Goal: Task Accomplishment & Management: Manage account settings

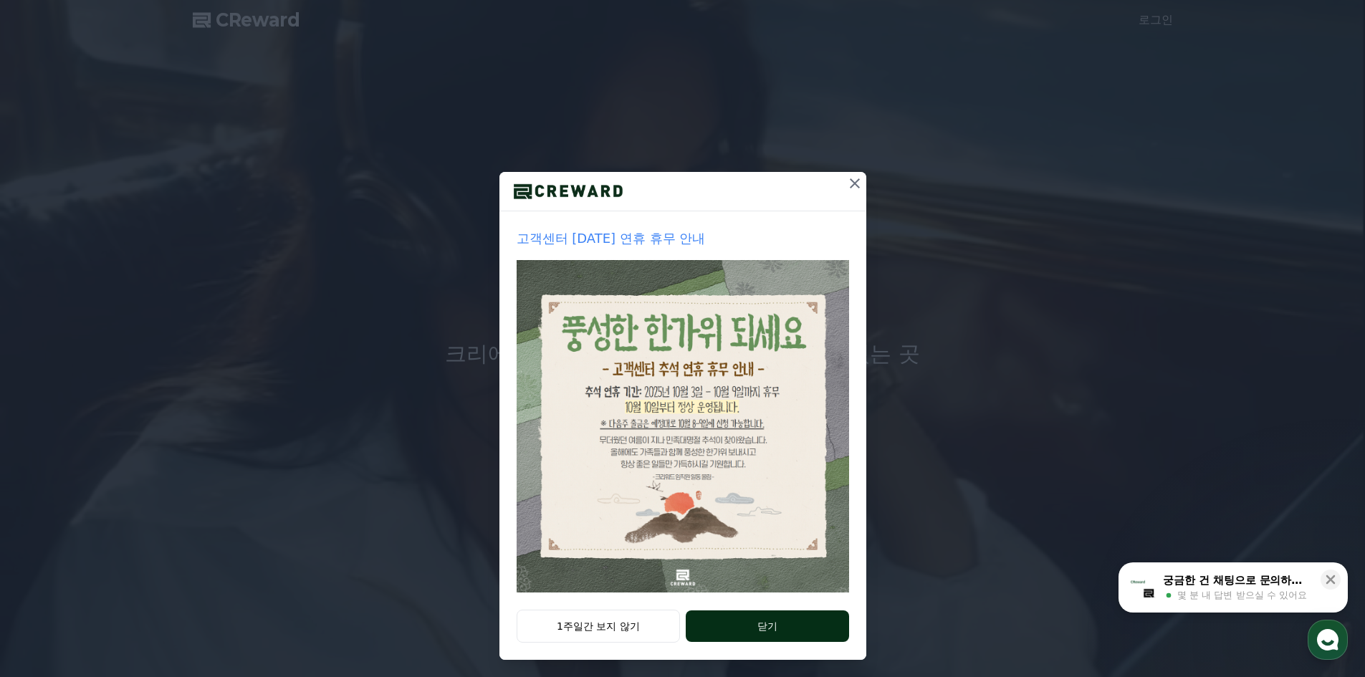
click at [705, 638] on button "닫기" at bounding box center [767, 626] width 163 height 32
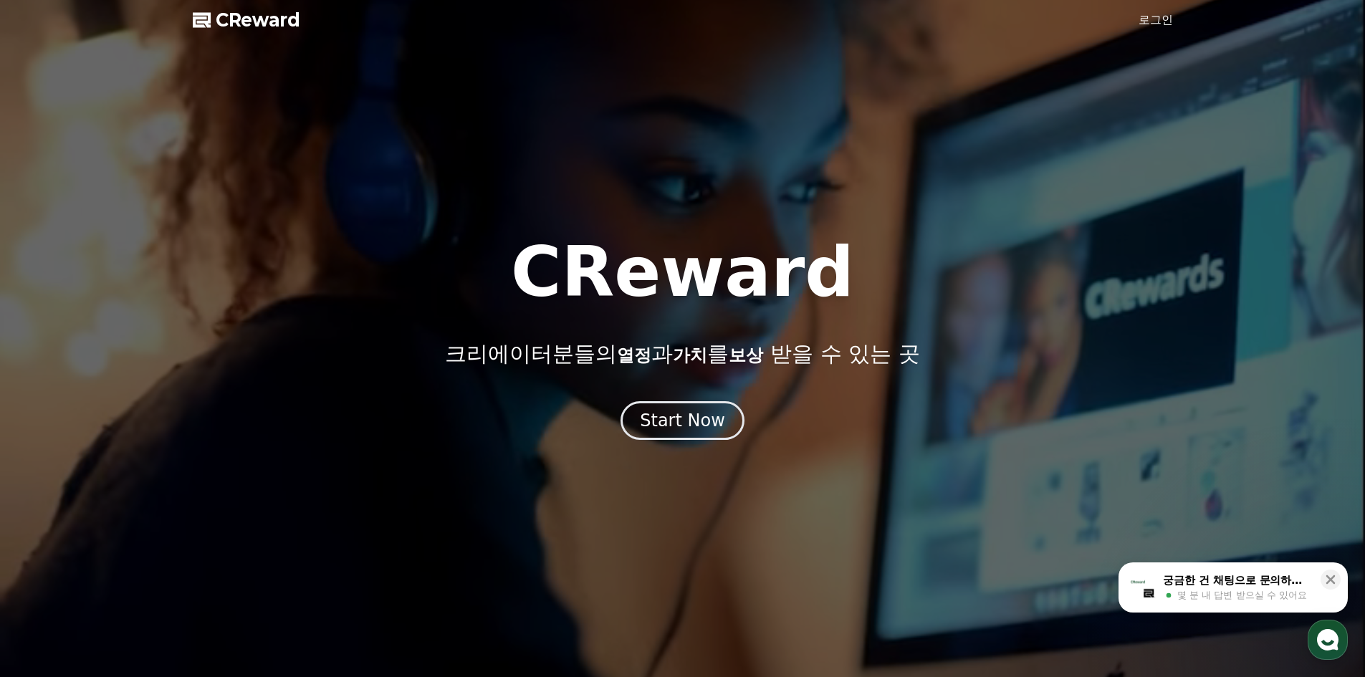
click at [1146, 24] on link "로그인" at bounding box center [1155, 19] width 34 height 17
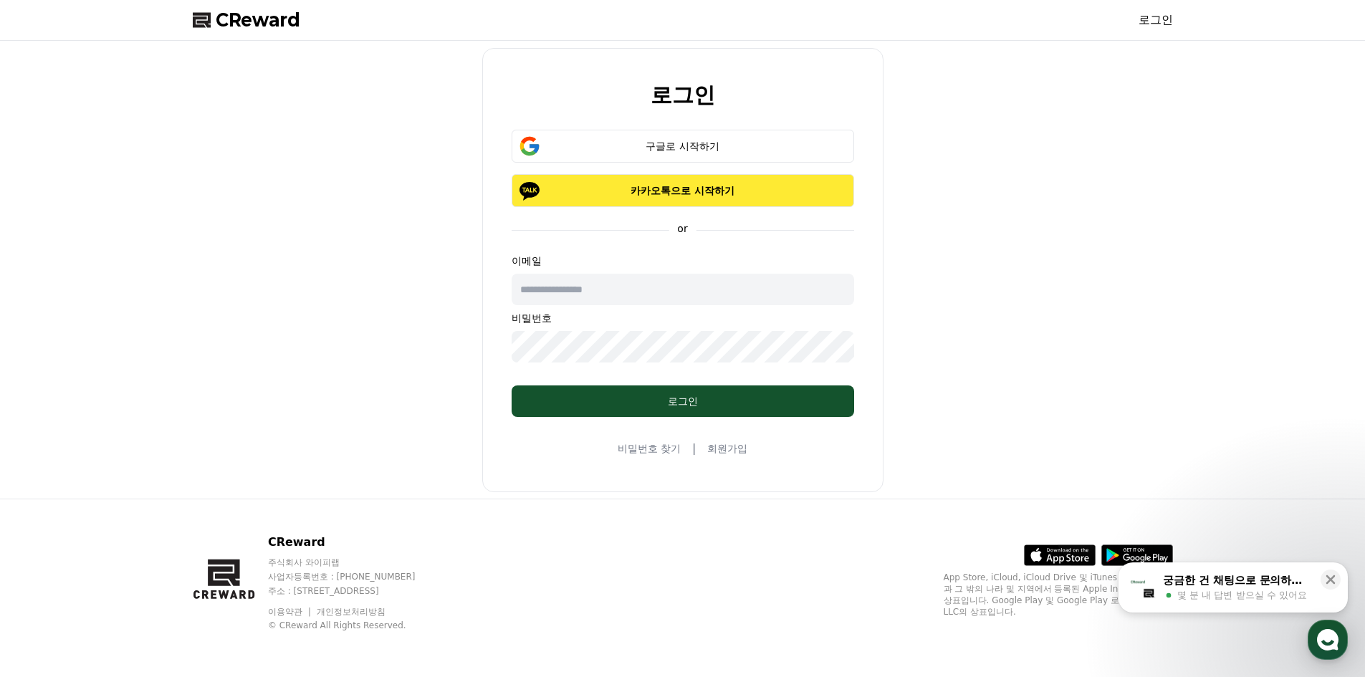
click at [663, 187] on p "카카오톡으로 시작하기" at bounding box center [682, 190] width 301 height 14
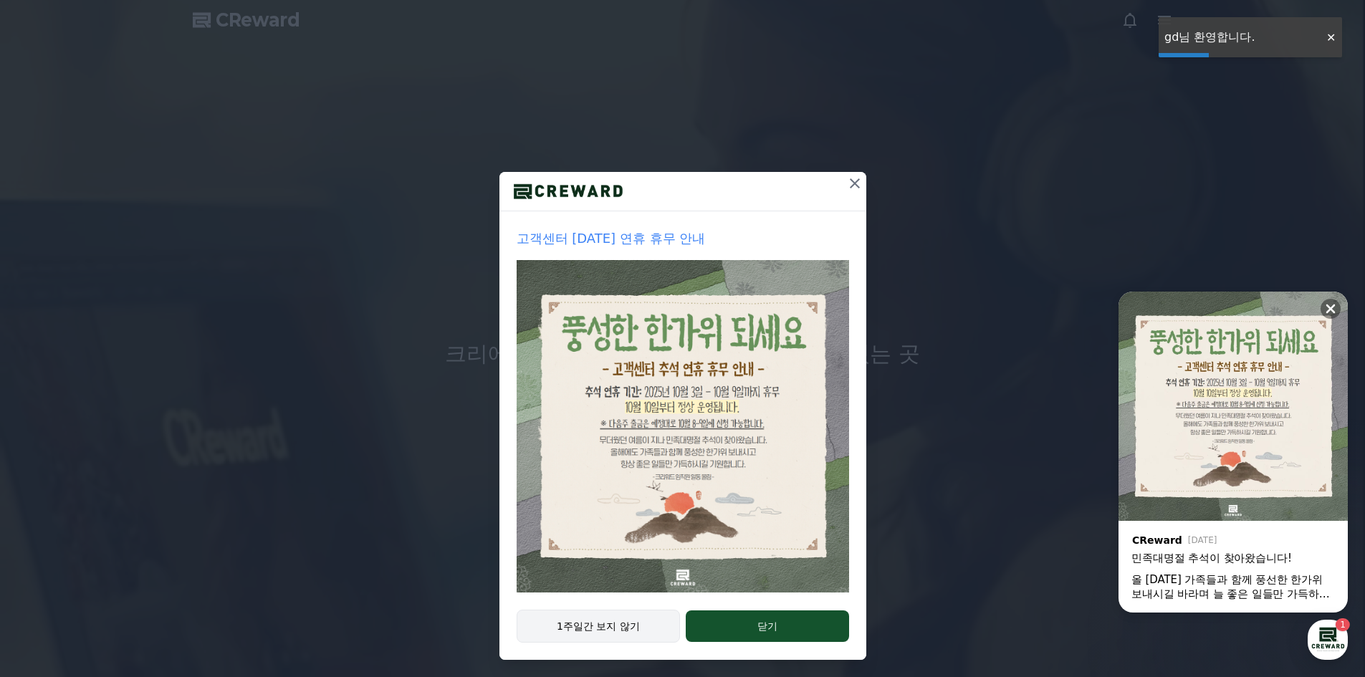
click at [622, 632] on button "1주일간 보지 않기" at bounding box center [598, 626] width 164 height 33
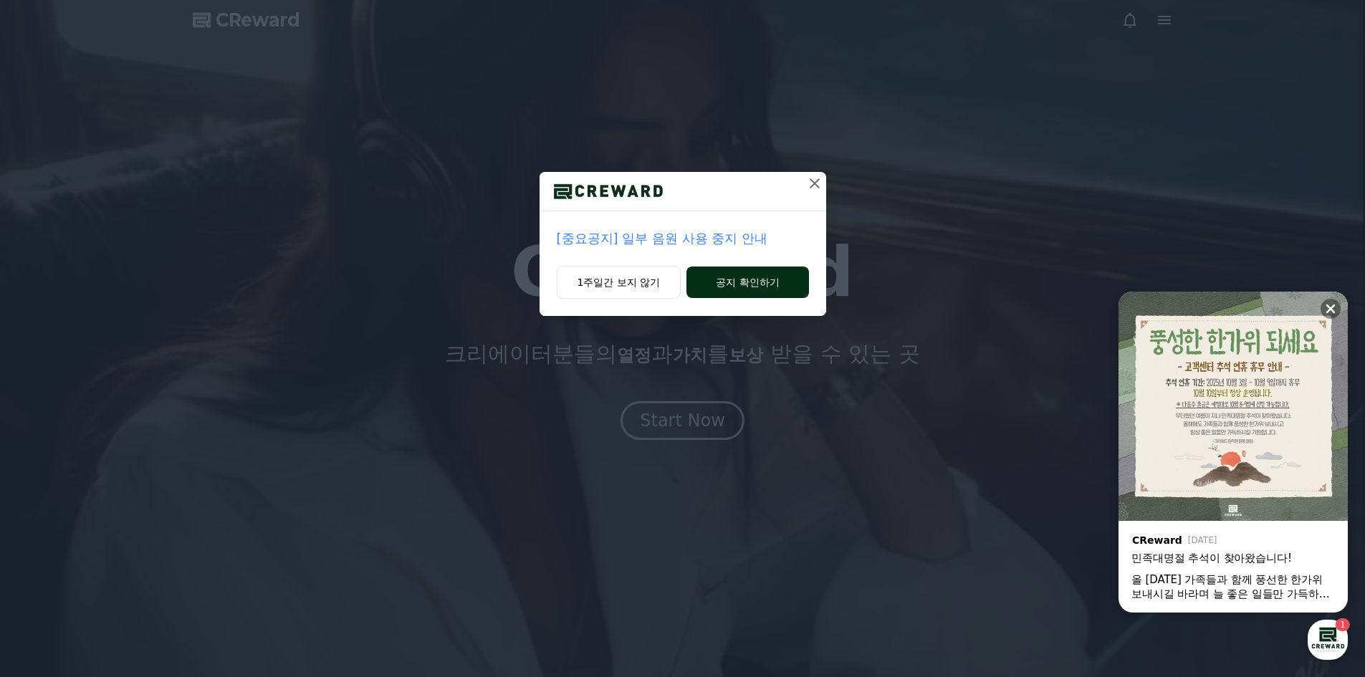
click at [716, 281] on button "공지 확인하기" at bounding box center [747, 282] width 122 height 32
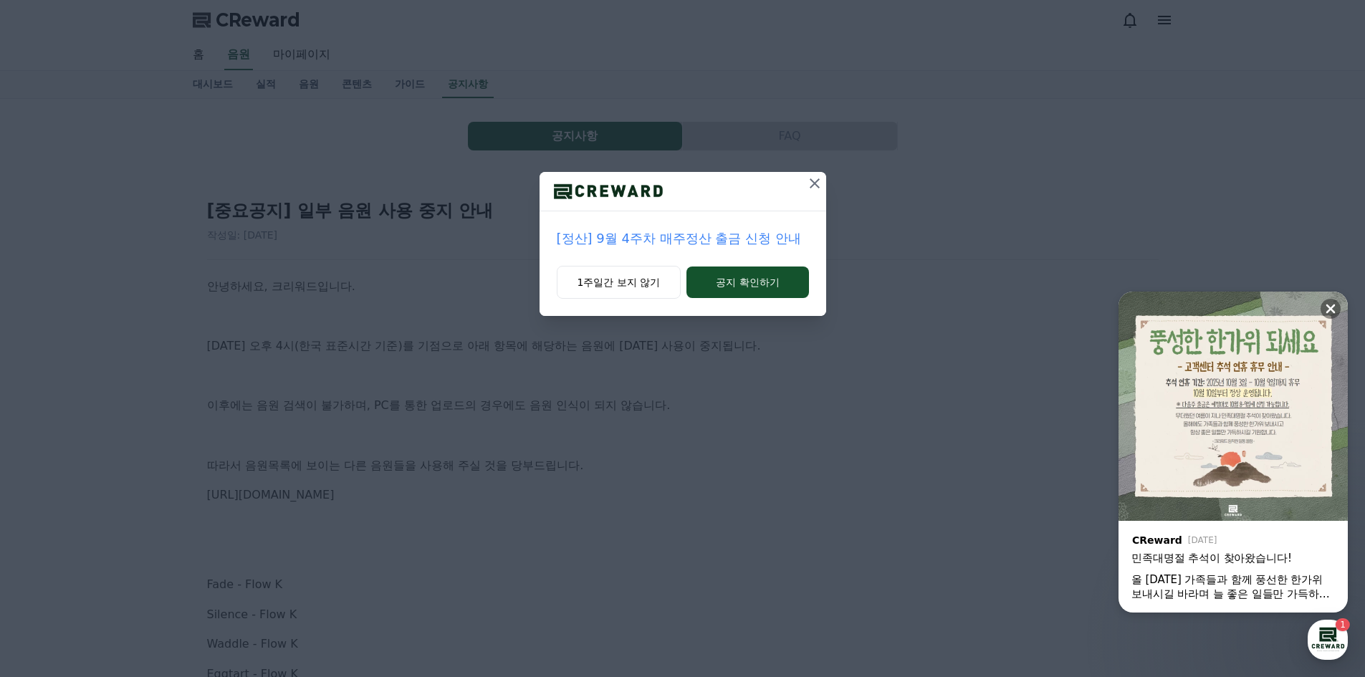
click at [815, 179] on icon at bounding box center [814, 183] width 17 height 17
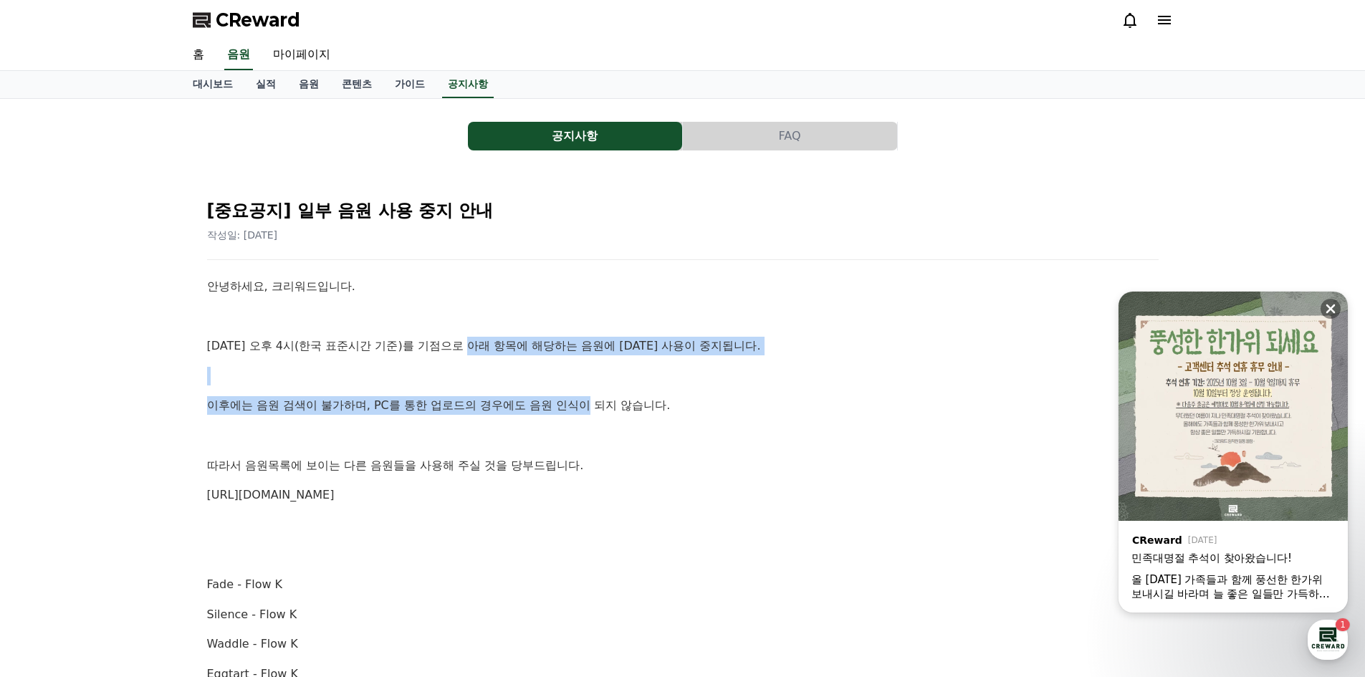
drag, startPoint x: 472, startPoint y: 335, endPoint x: 591, endPoint y: 388, distance: 130.5
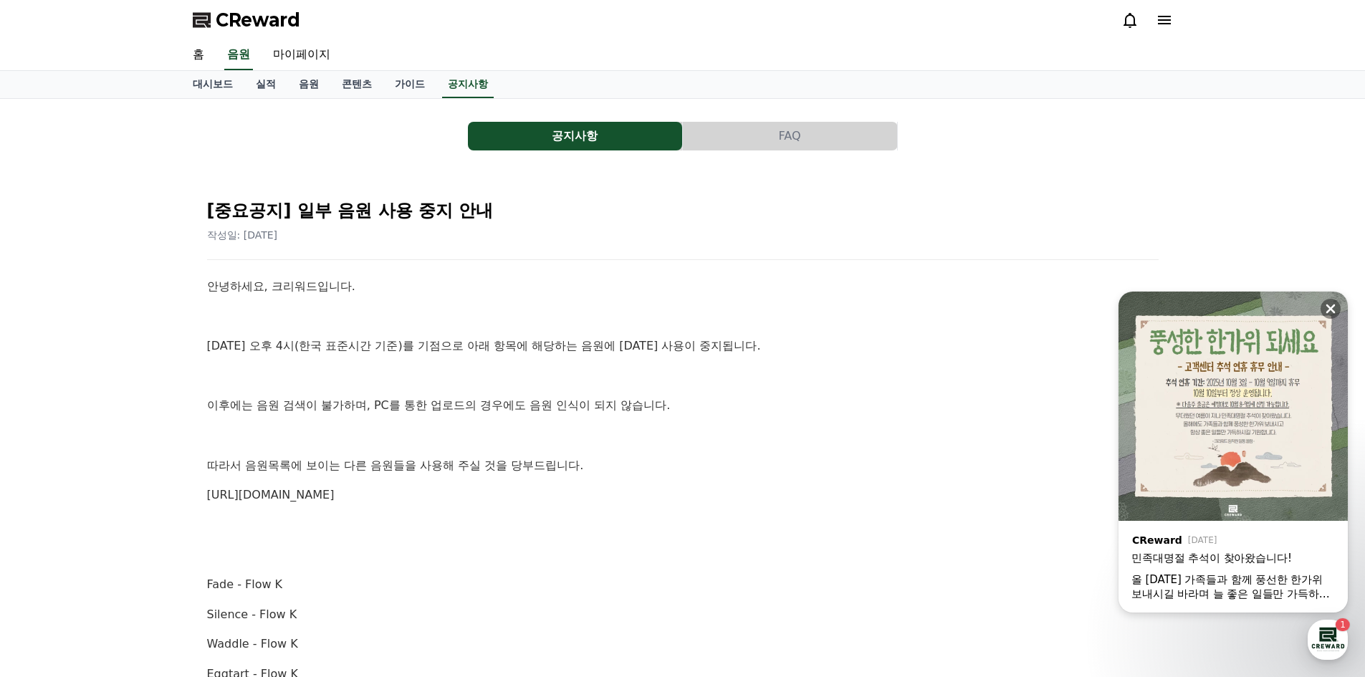
click at [251, 21] on span "CReward" at bounding box center [258, 20] width 85 height 23
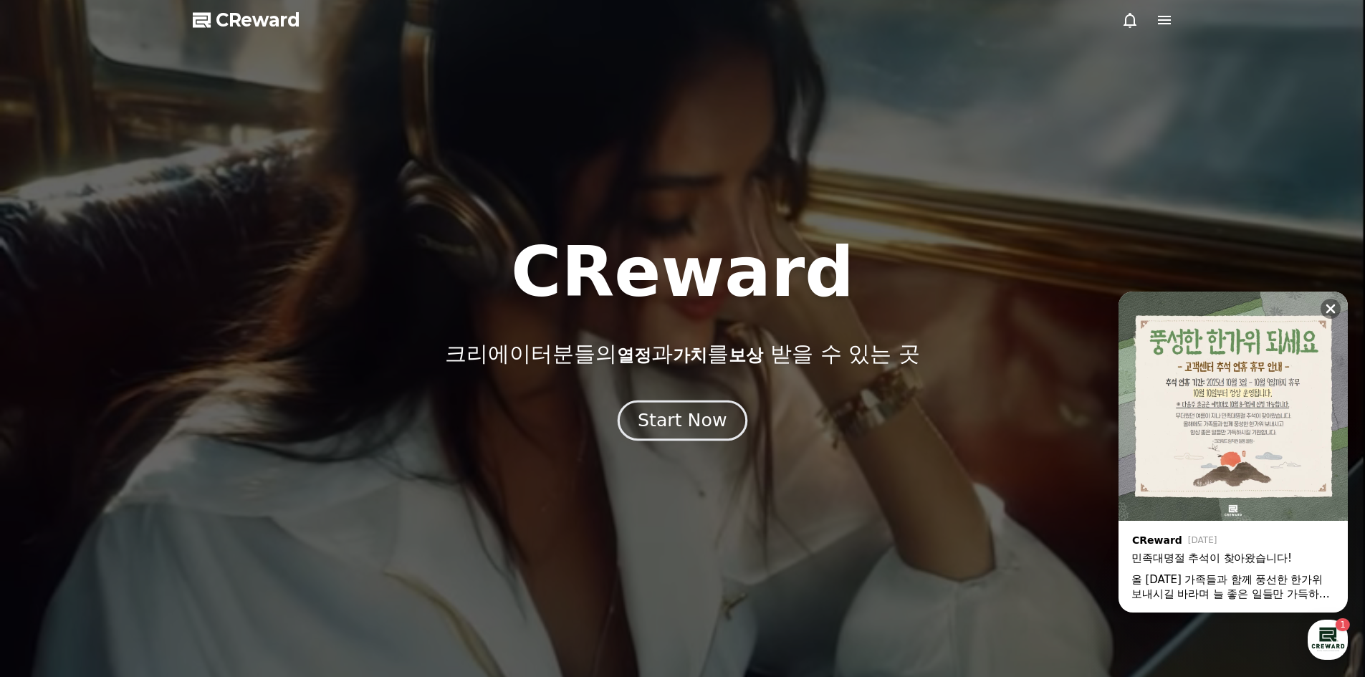
click at [696, 431] on div "Start Now" at bounding box center [682, 420] width 89 height 24
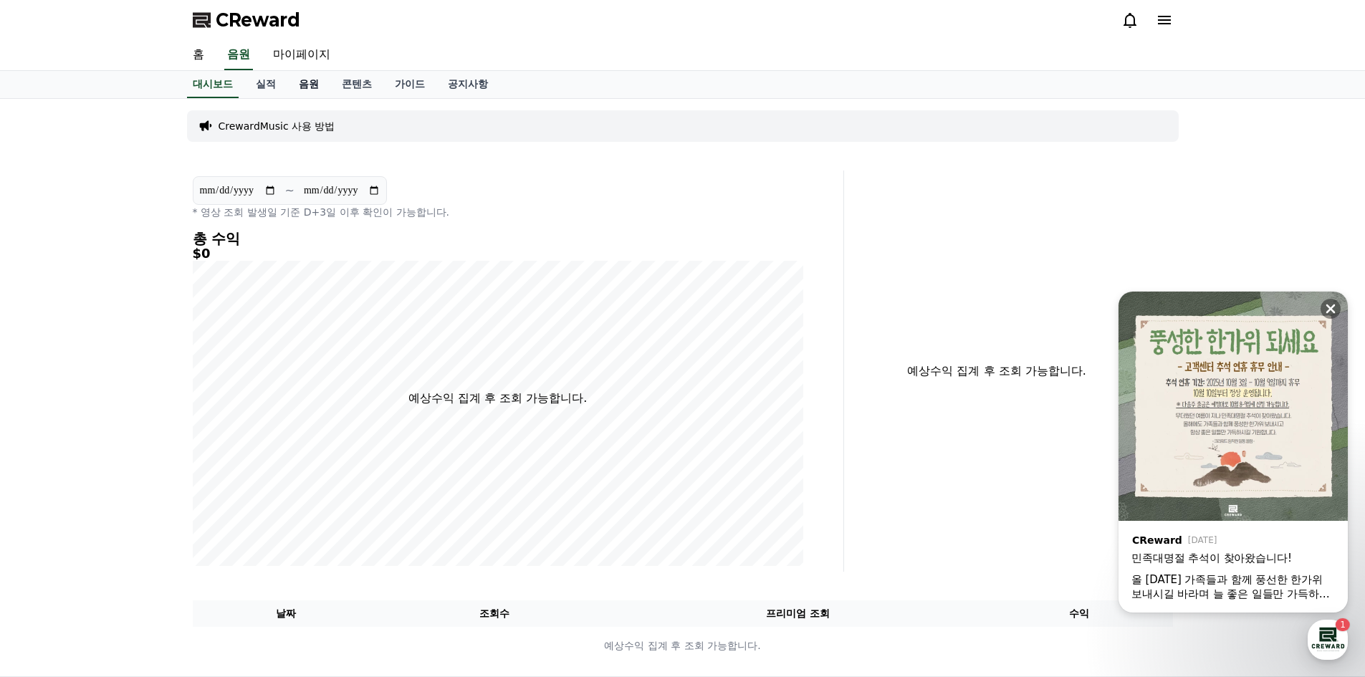
click at [302, 87] on link "음원" at bounding box center [308, 84] width 43 height 27
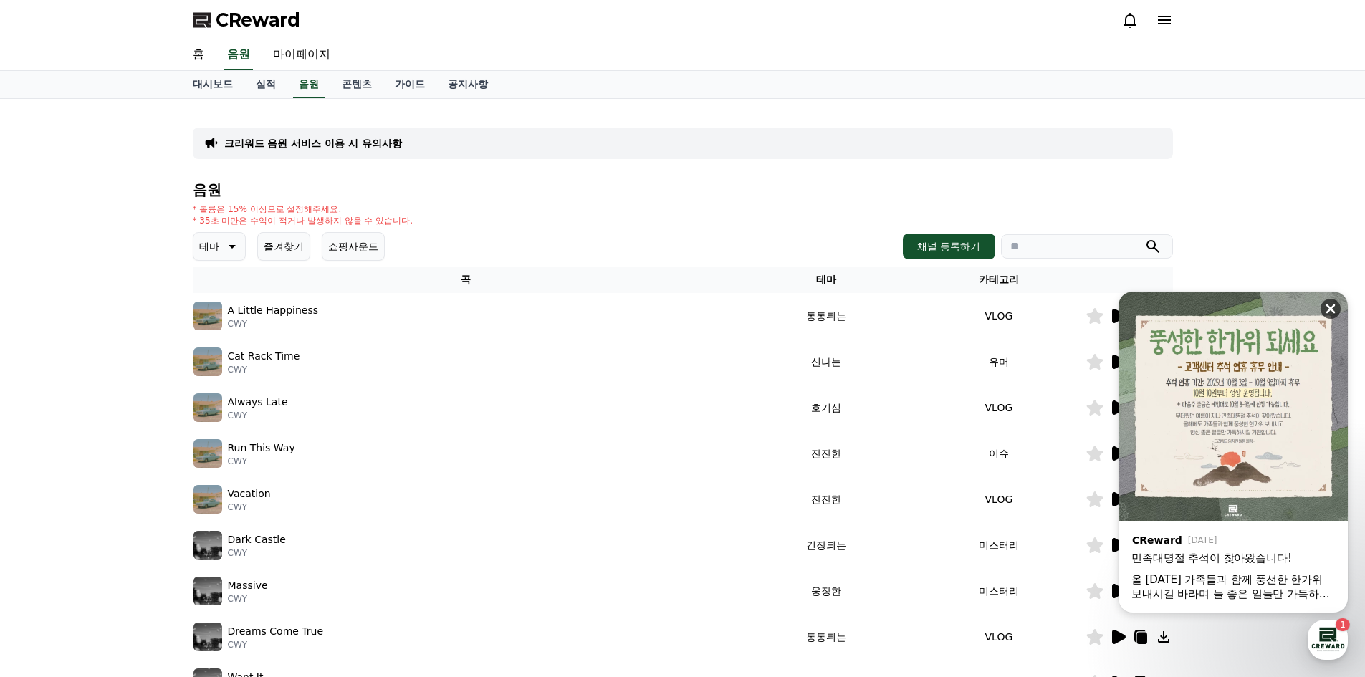
click at [1324, 309] on icon at bounding box center [1330, 309] width 14 height 14
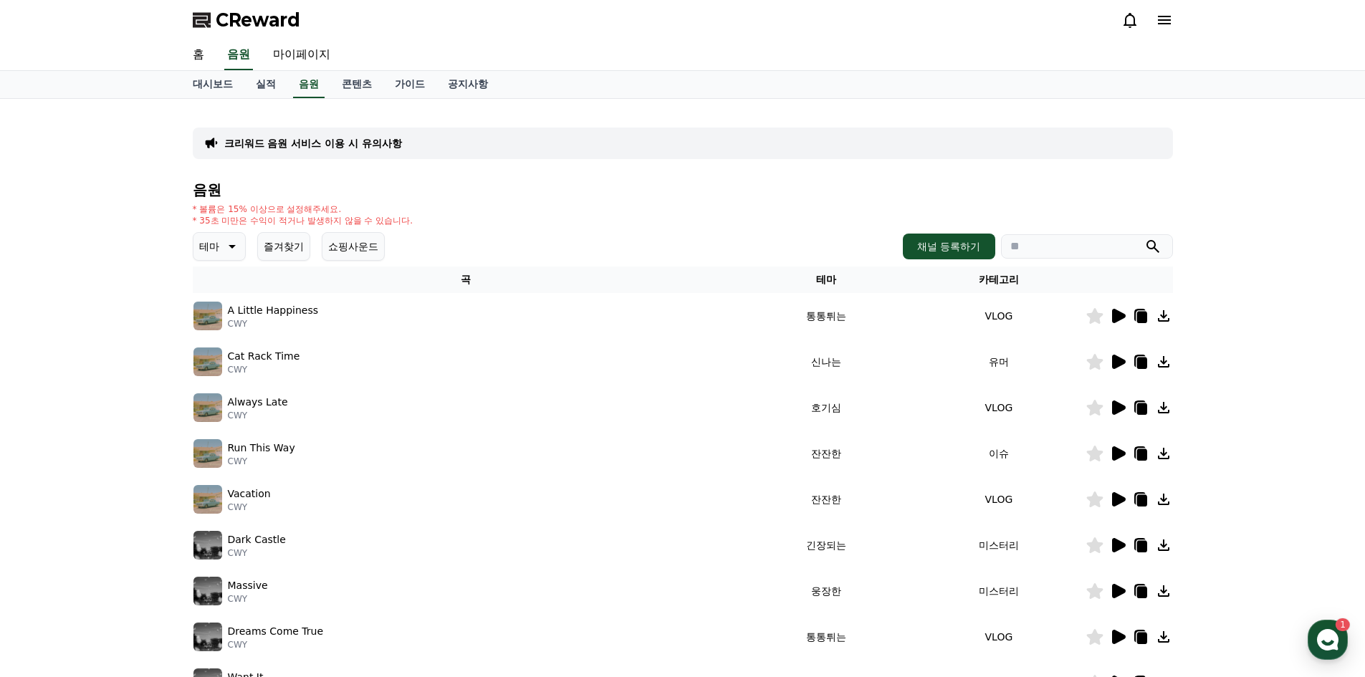
click at [1115, 314] on icon at bounding box center [1119, 316] width 14 height 14
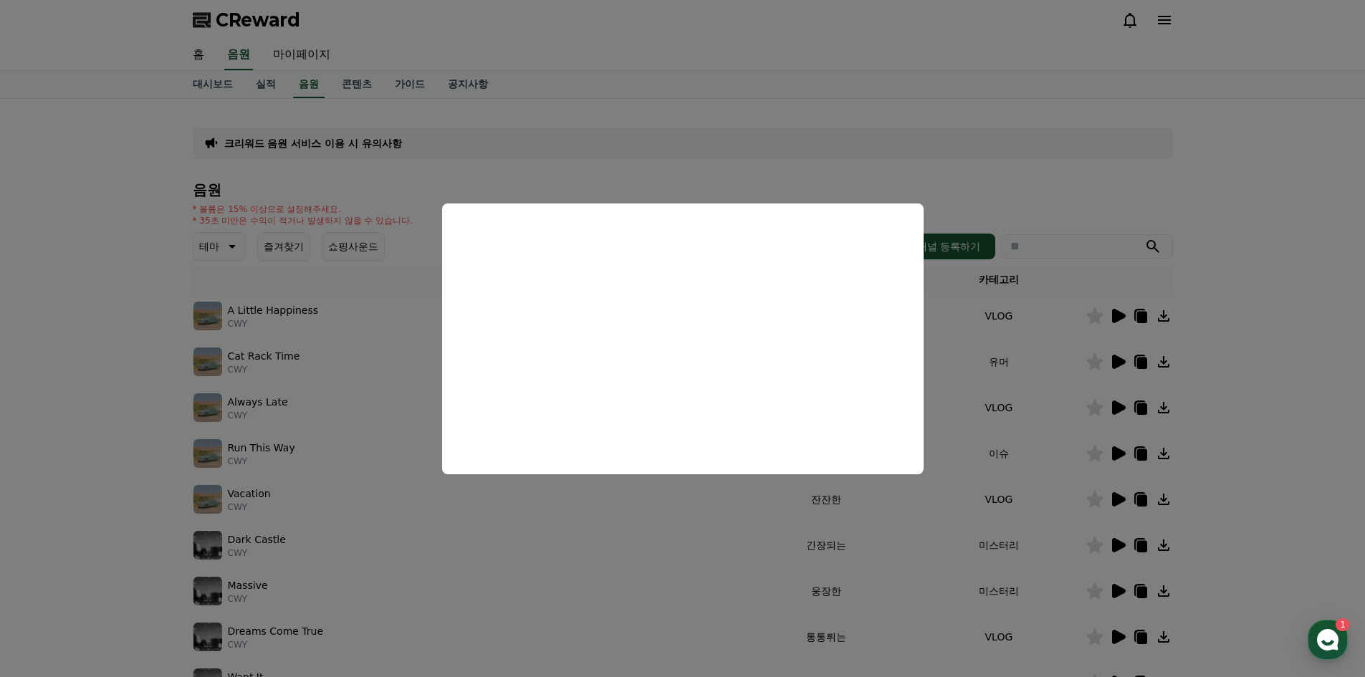
click at [972, 226] on button "close modal" at bounding box center [682, 338] width 1365 height 677
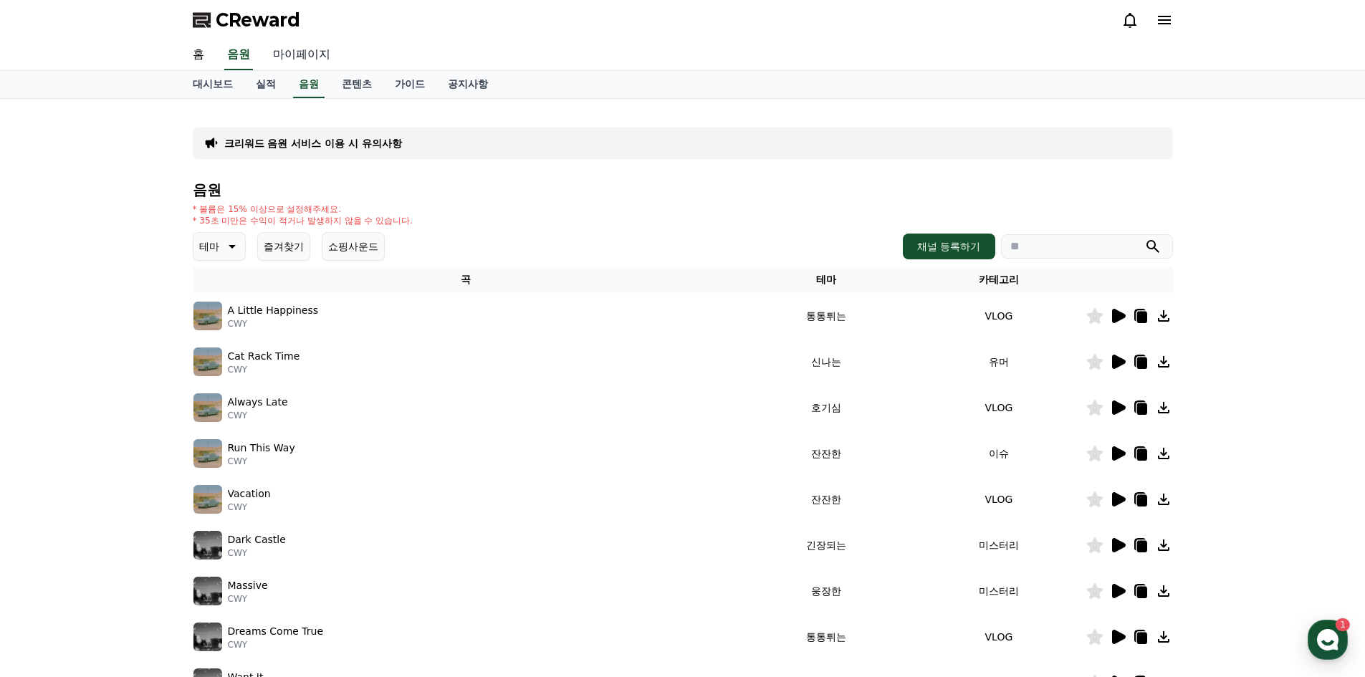
click at [304, 56] on link "마이페이지" at bounding box center [301, 55] width 80 height 30
select select "**********"
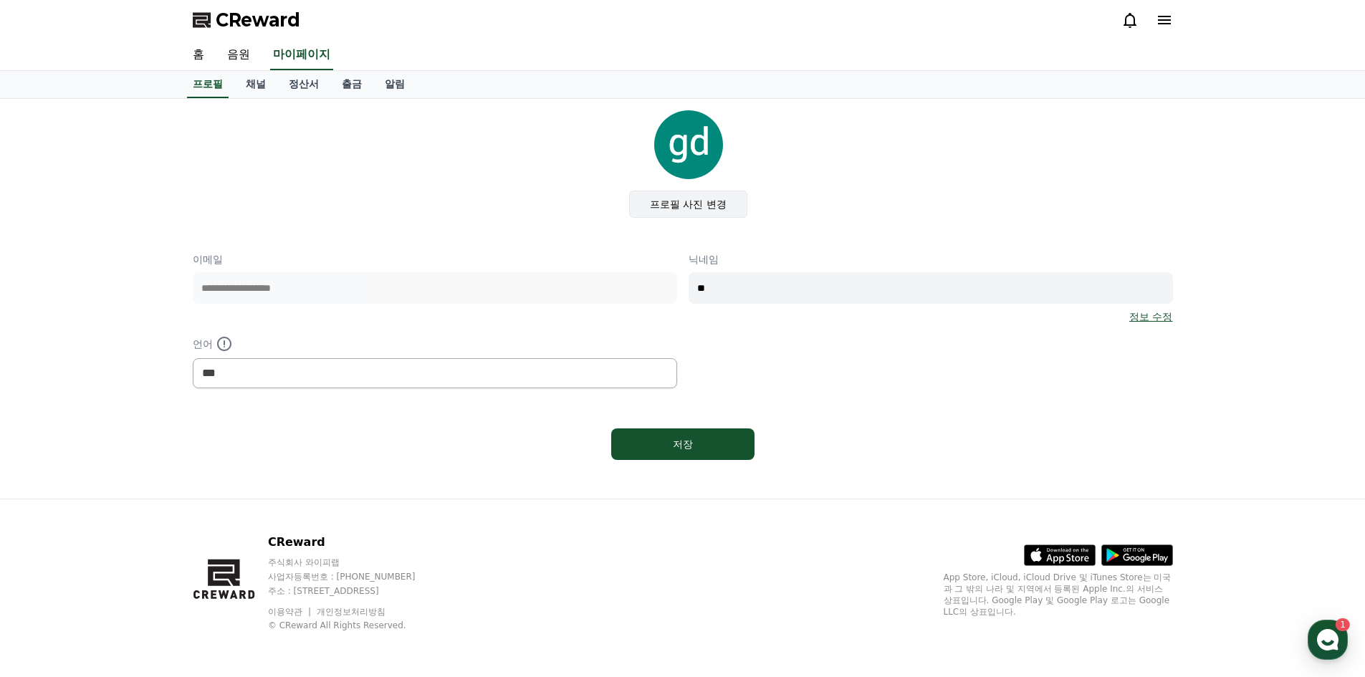
click at [688, 204] on label "프로필 사진 변경" at bounding box center [688, 204] width 118 height 27
click at [0, 0] on input "프로필 사진 변경" at bounding box center [0, 0] width 0 height 0
click at [744, 295] on input "**" at bounding box center [930, 288] width 484 height 32
click at [211, 27] on icon at bounding box center [203, 20] width 20 height 20
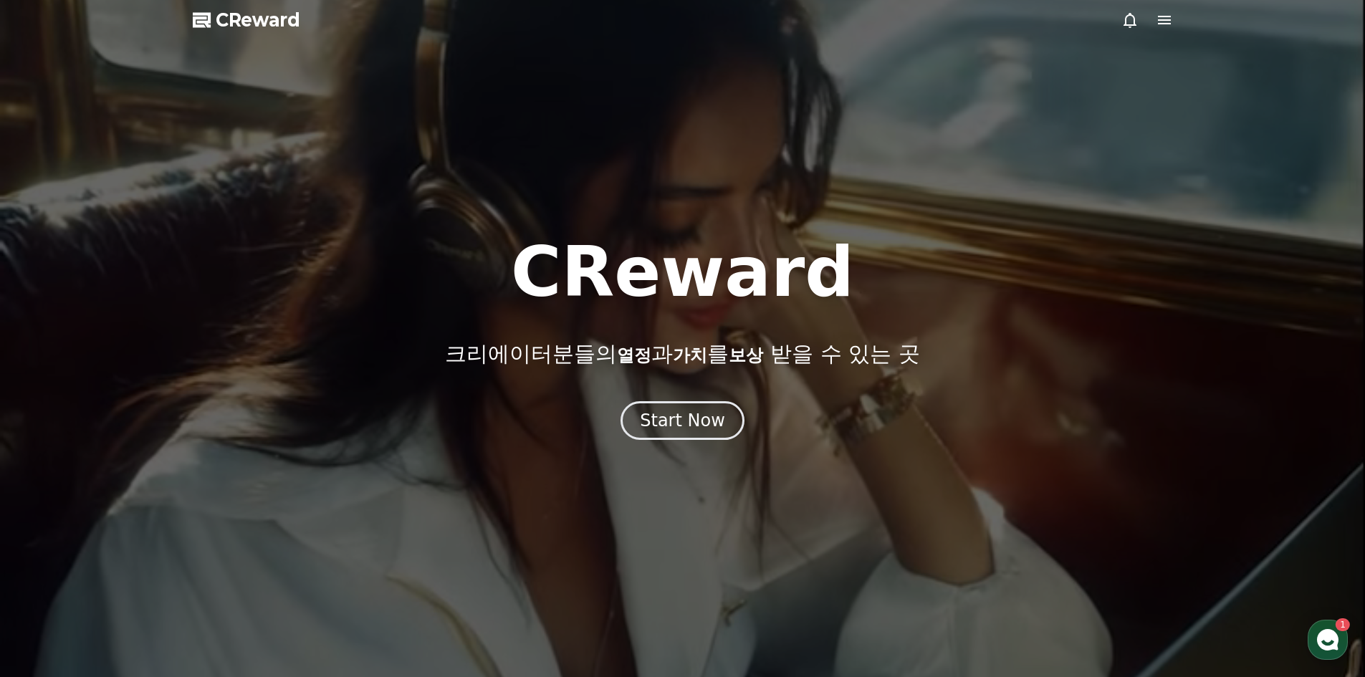
click at [1160, 16] on icon at bounding box center [1164, 20] width 13 height 9
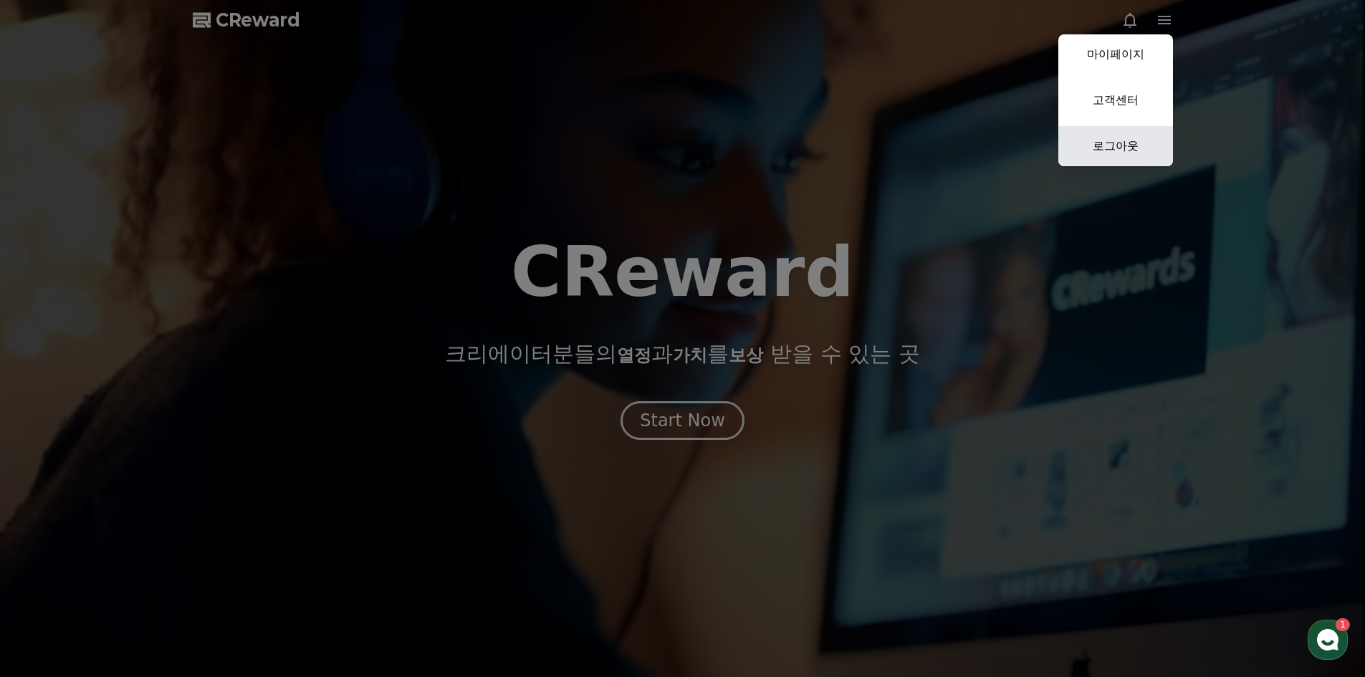
click at [1121, 134] on link "로그아웃" at bounding box center [1115, 146] width 115 height 40
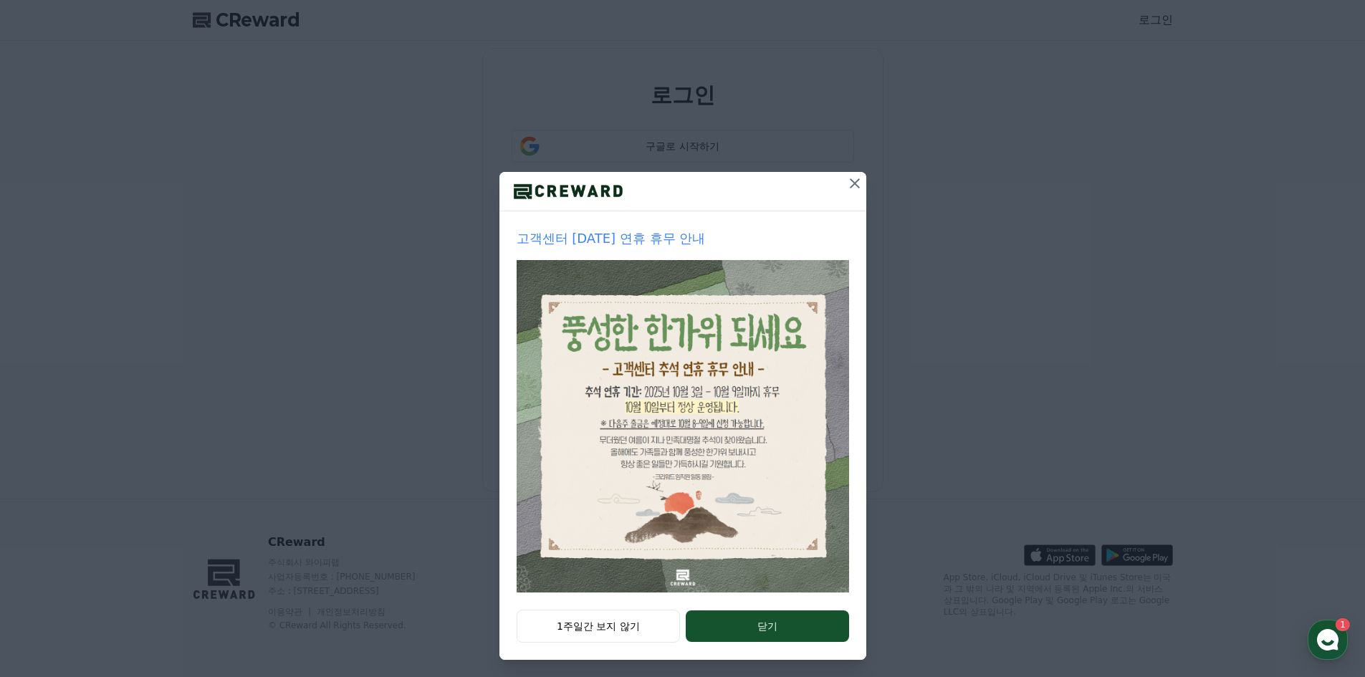
click at [850, 188] on icon at bounding box center [854, 183] width 17 height 17
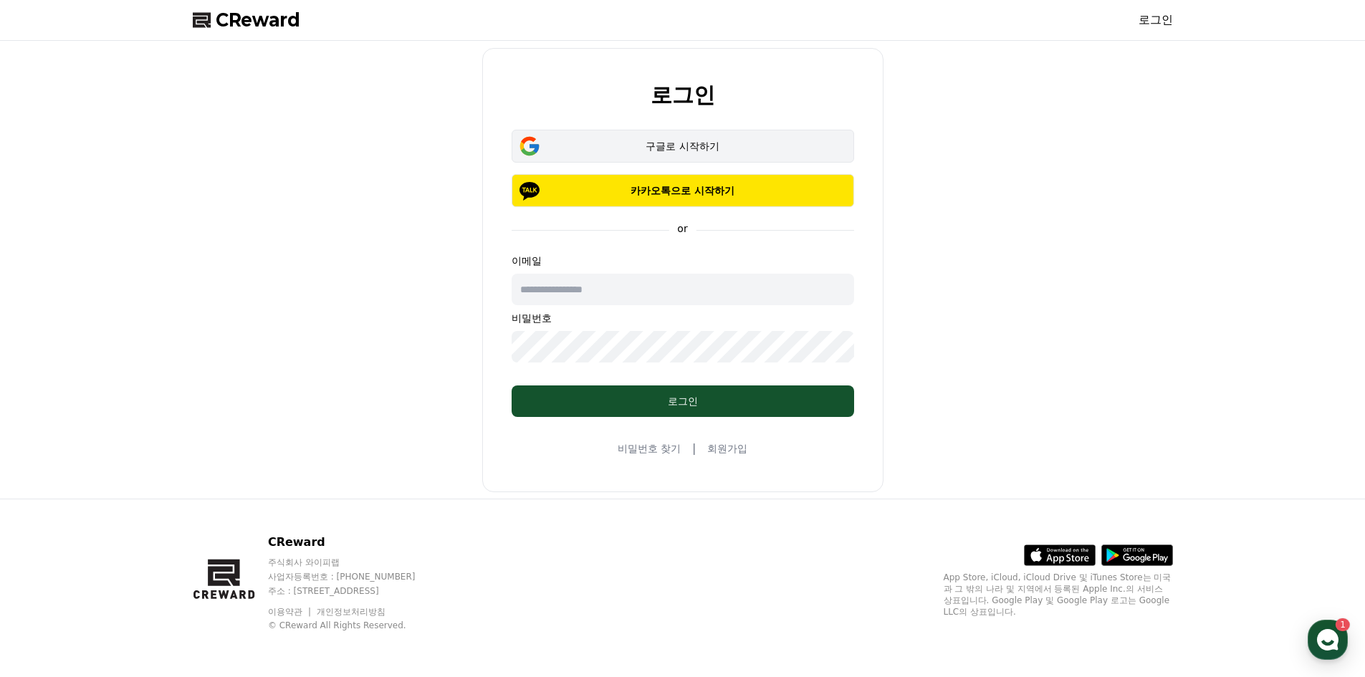
click at [700, 155] on button "구글로 시작하기" at bounding box center [682, 146] width 342 height 33
